Goal: Transaction & Acquisition: Purchase product/service

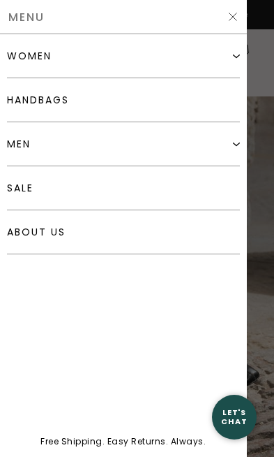
click at [225, 64] on div "women" at bounding box center [123, 56] width 233 height 44
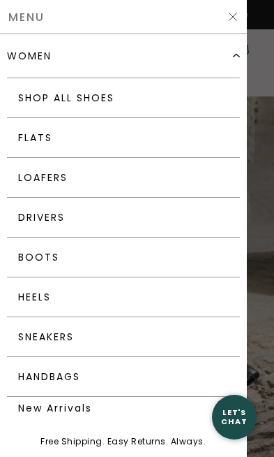
click at [234, 57] on img at bounding box center [236, 55] width 7 height 7
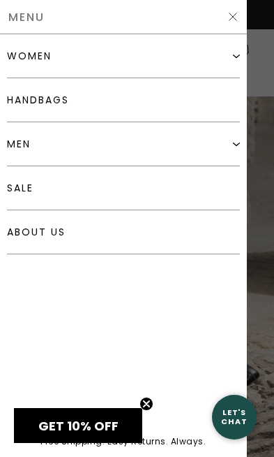
click at [239, 55] on img at bounding box center [236, 55] width 7 height 7
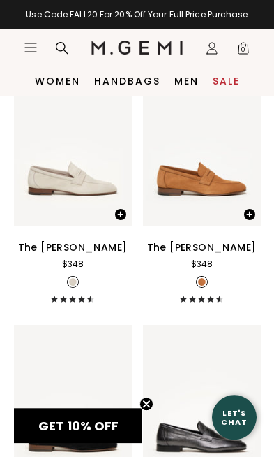
scroll to position [1708, 0]
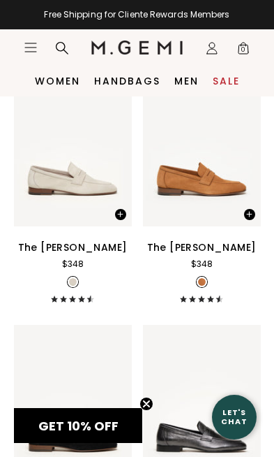
click at [209, 255] on div "The [PERSON_NAME]" at bounding box center [202, 247] width 110 height 17
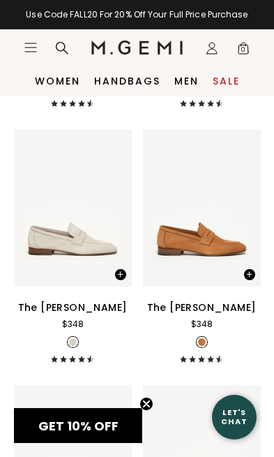
click at [195, 316] on div "The [PERSON_NAME]" at bounding box center [202, 307] width 110 height 17
click at [193, 300] on div "The [PERSON_NAME]" at bounding box center [202, 307] width 110 height 17
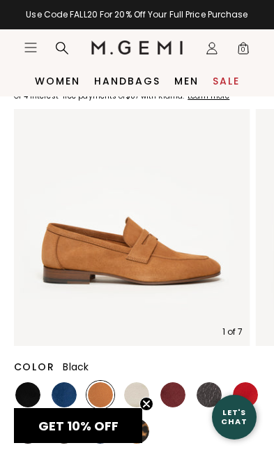
click at [36, 400] on img at bounding box center [27, 394] width 25 height 25
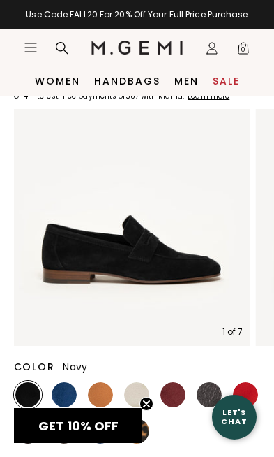
click at [71, 401] on img at bounding box center [64, 394] width 25 height 25
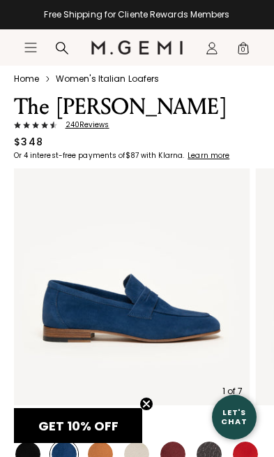
scroll to position [36, 0]
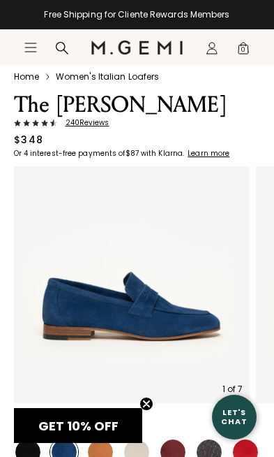
click at [94, 120] on span "240 Review s" at bounding box center [83, 123] width 52 height 8
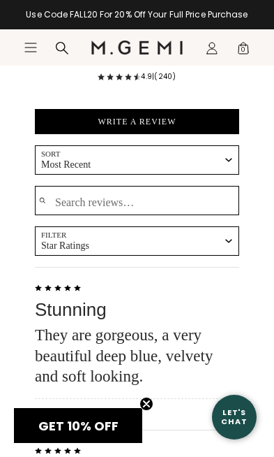
click at [225, 226] on button "Filter Star Ratings" at bounding box center [137, 240] width 205 height 29
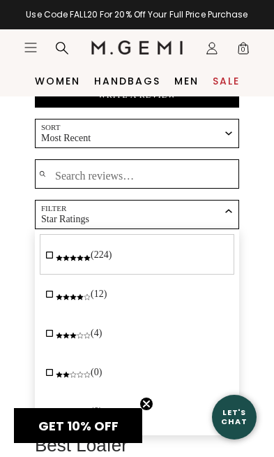
scroll to position [2409, 0]
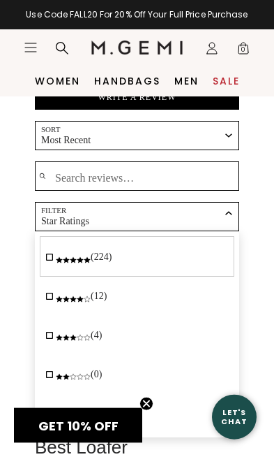
click at [98, 329] on span "(4)" at bounding box center [96, 334] width 11 height 10
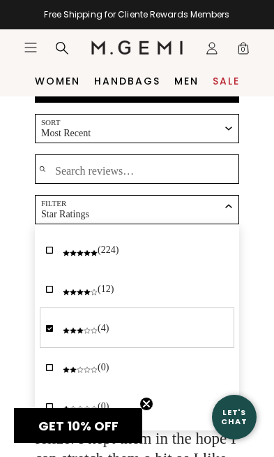
scroll to position [2415, 0]
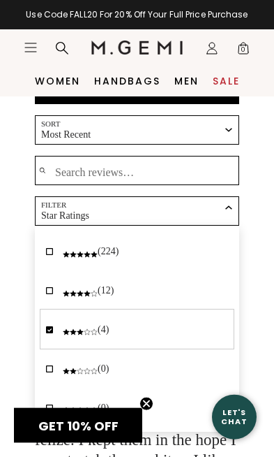
click at [140, 309] on li "check (4)" at bounding box center [136, 328] width 193 height 39
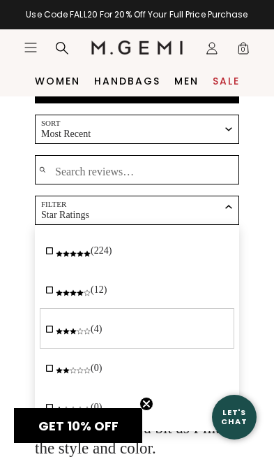
click at [113, 309] on li "(4)" at bounding box center [136, 328] width 193 height 39
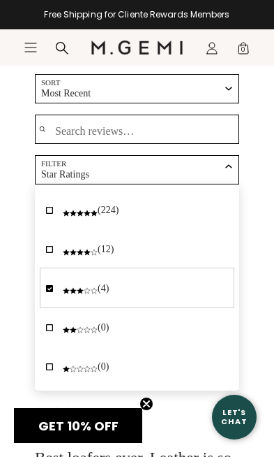
scroll to position [2442, 0]
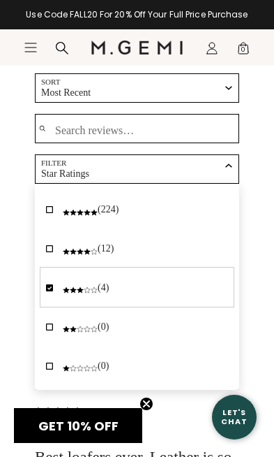
click at [126, 168] on span "Star Ratings" at bounding box center [128, 174] width 175 height 13
